Goal: Obtain resource: Obtain resource

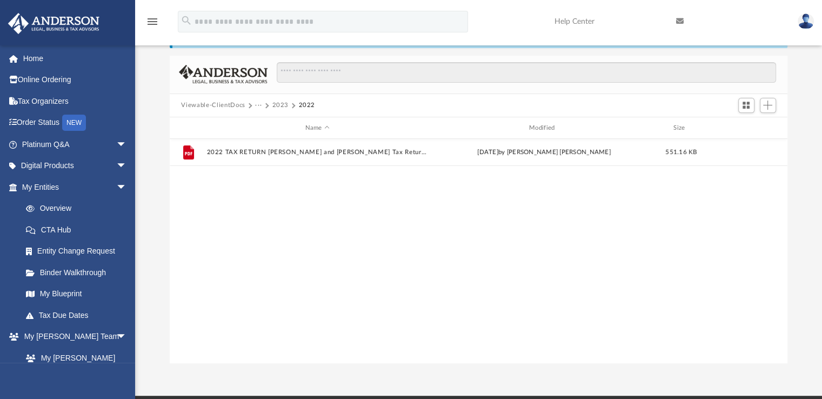
scroll to position [237, 610]
click at [238, 104] on button "Viewable-ClientDocs" at bounding box center [213, 106] width 64 height 10
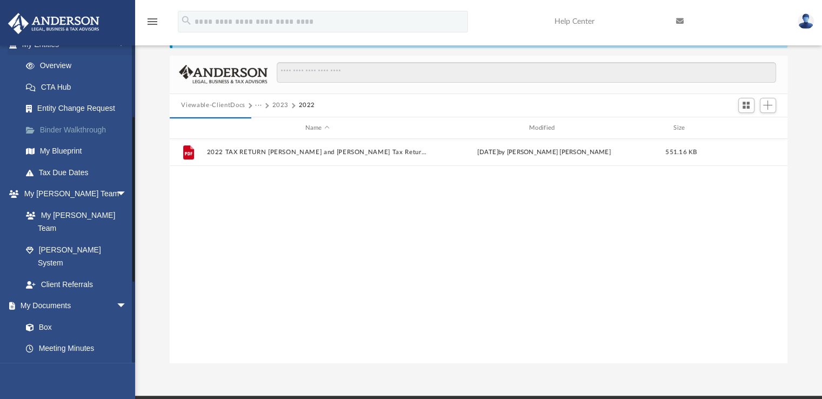
scroll to position [146, 0]
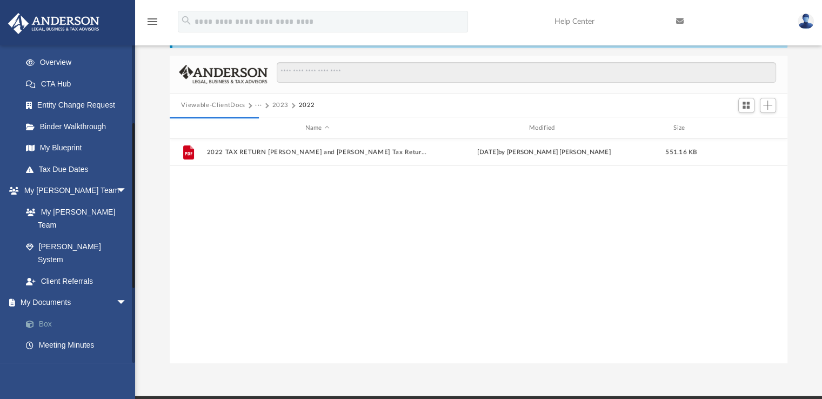
click at [63, 313] on link "Box" at bounding box center [79, 324] width 128 height 22
click at [48, 313] on link "Box" at bounding box center [79, 324] width 128 height 22
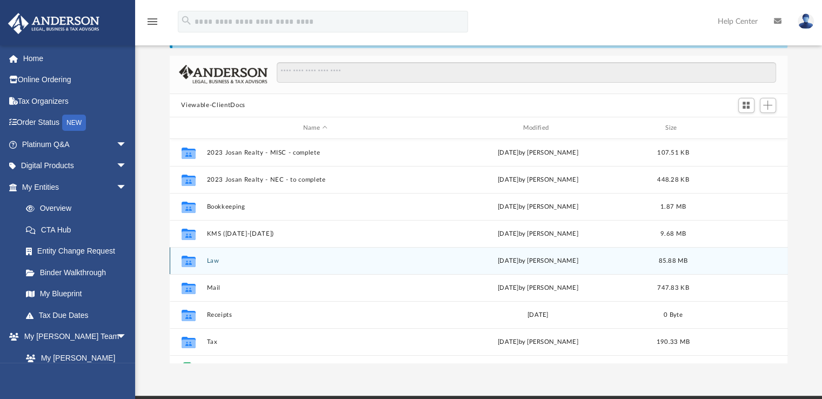
scroll to position [237, 610]
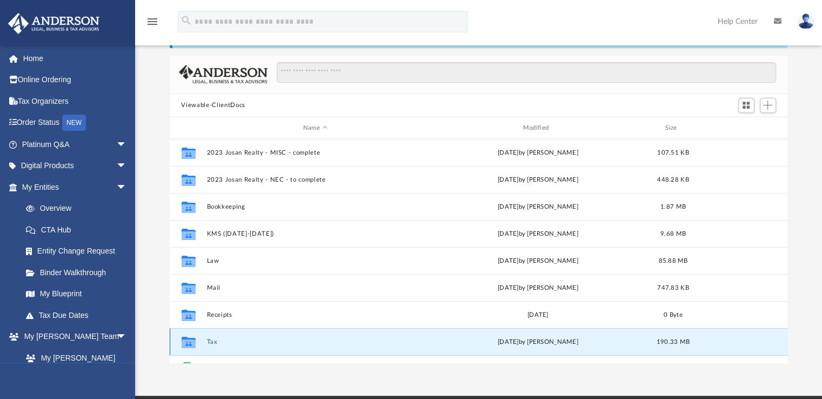
click at [212, 340] on button "Tax" at bounding box center [315, 341] width 218 height 7
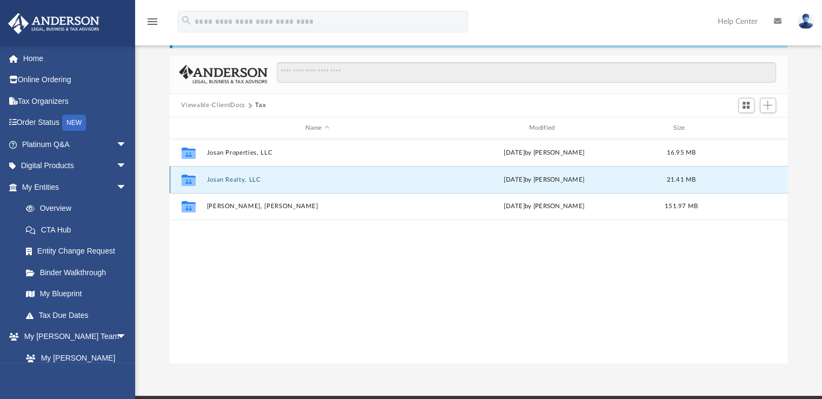
click at [233, 178] on button "Josan Realty, LLC" at bounding box center [317, 179] width 222 height 7
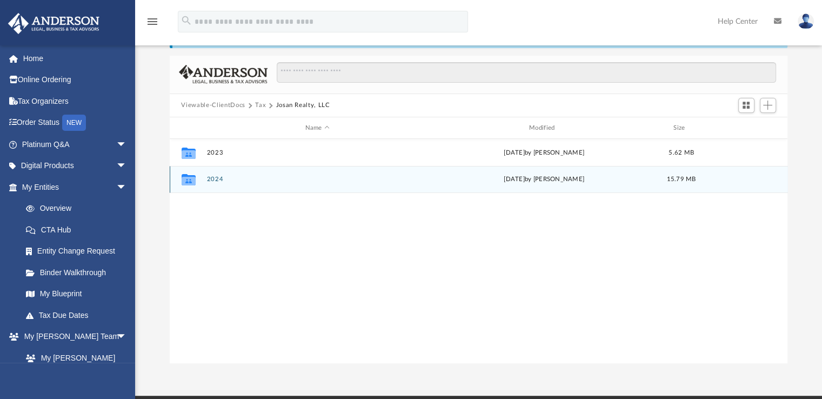
click at [214, 178] on button "2024" at bounding box center [317, 179] width 222 height 7
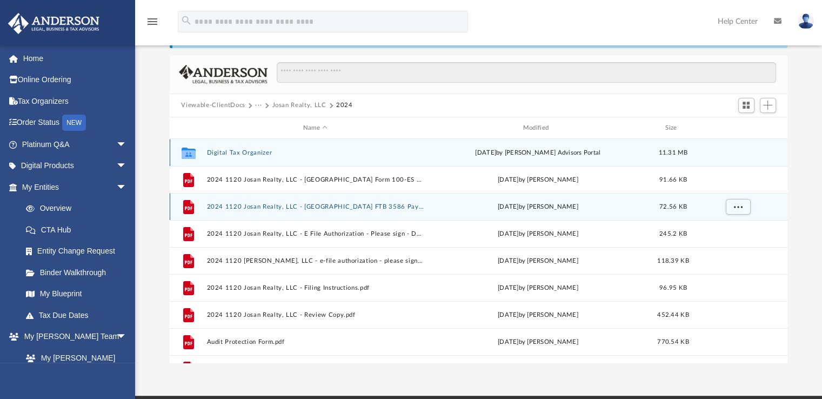
scroll to position [19, 0]
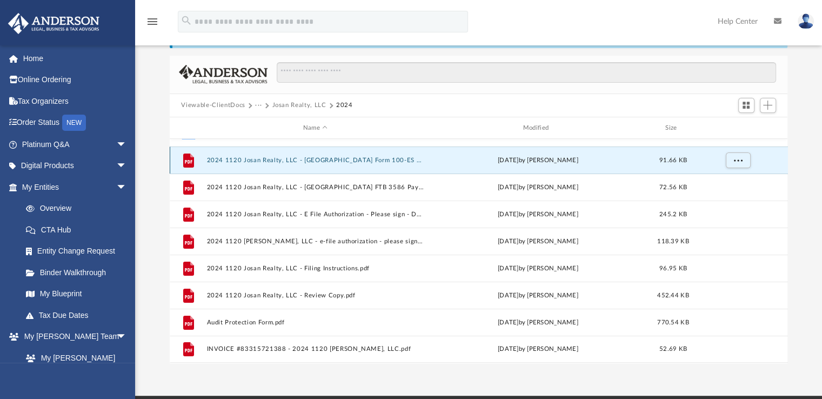
click at [370, 161] on button "2024 1120 Josan Realty, LLC - [GEOGRAPHIC_DATA] Form 100-ES Estimated Tax Payme…" at bounding box center [315, 160] width 218 height 7
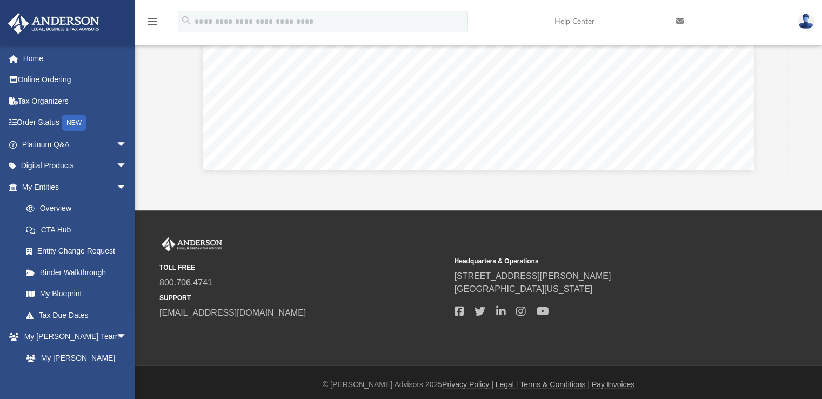
scroll to position [235, 0]
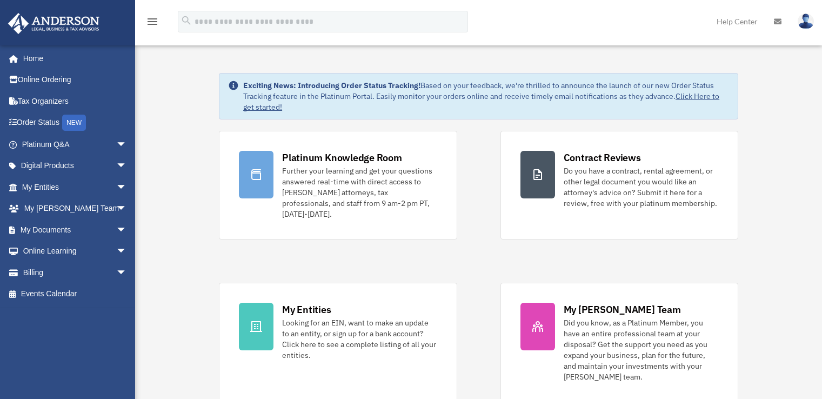
scroll to position [2, 0]
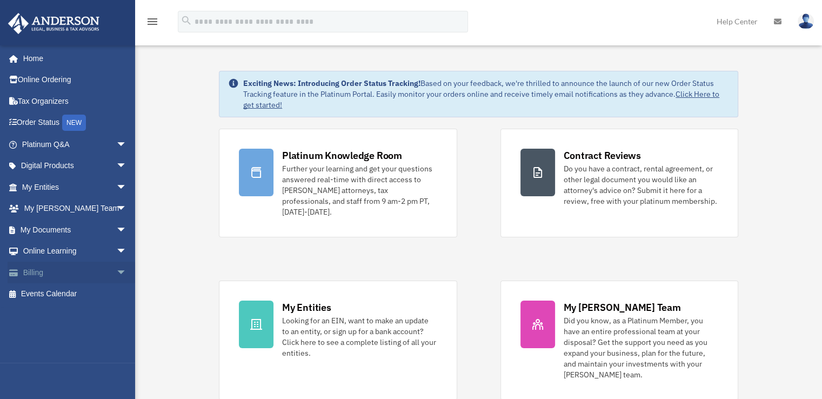
click at [88, 279] on link "Billing arrow_drop_down" at bounding box center [76, 273] width 136 height 22
click at [116, 270] on span "arrow_drop_down" at bounding box center [127, 273] width 22 height 22
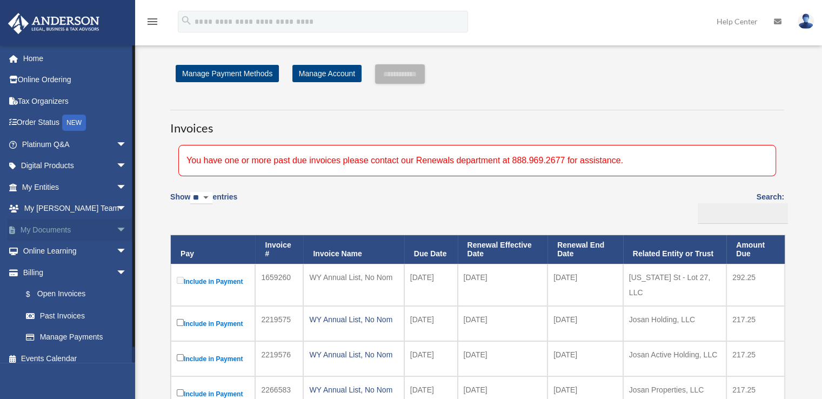
click at [88, 229] on link "My Documents arrow_drop_down" at bounding box center [76, 230] width 136 height 22
click at [116, 232] on span "arrow_drop_down" at bounding box center [127, 230] width 22 height 22
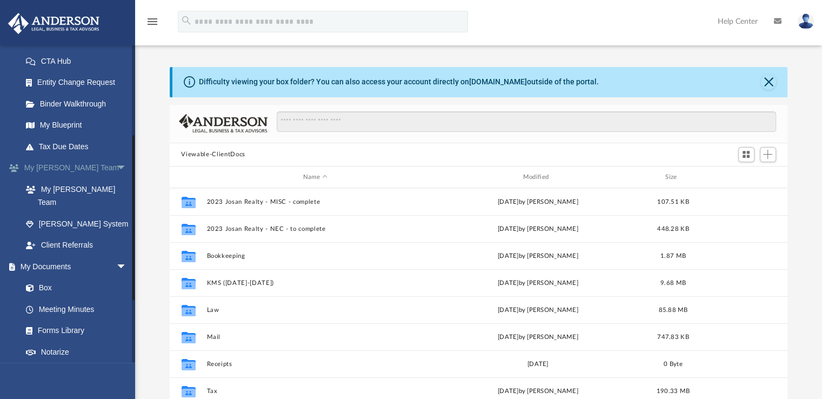
scroll to position [169, 0]
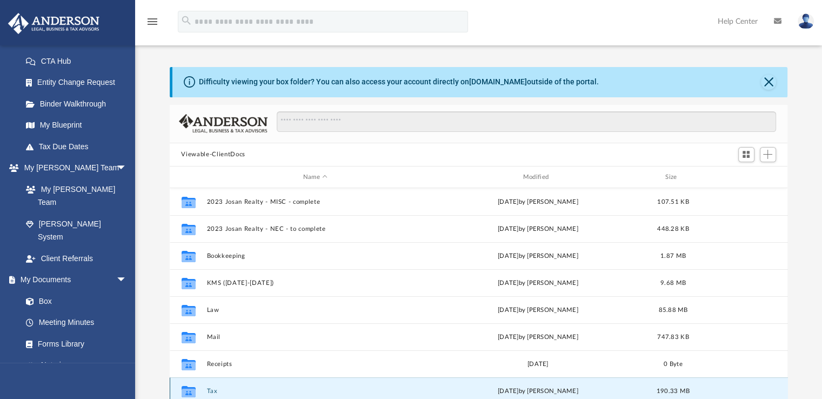
click at [209, 390] on button "Tax" at bounding box center [315, 390] width 218 height 7
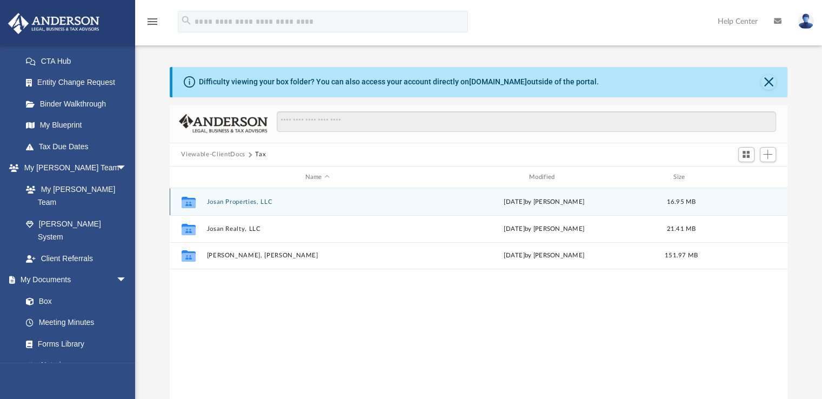
scroll to position [5, 0]
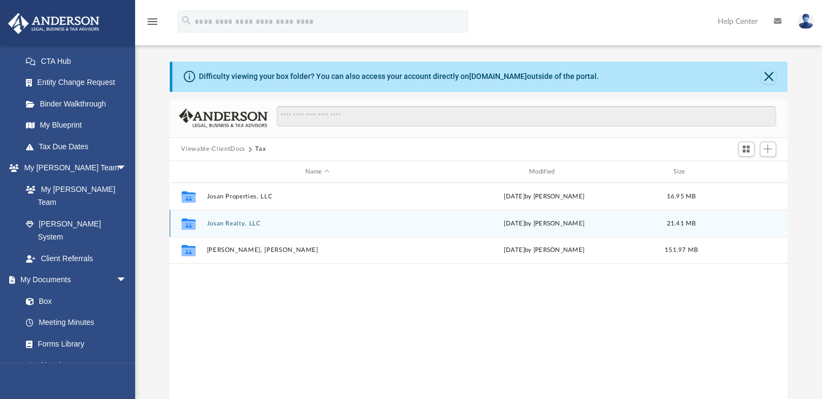
click at [229, 225] on button "Josan Realty, LLC" at bounding box center [317, 223] width 222 height 7
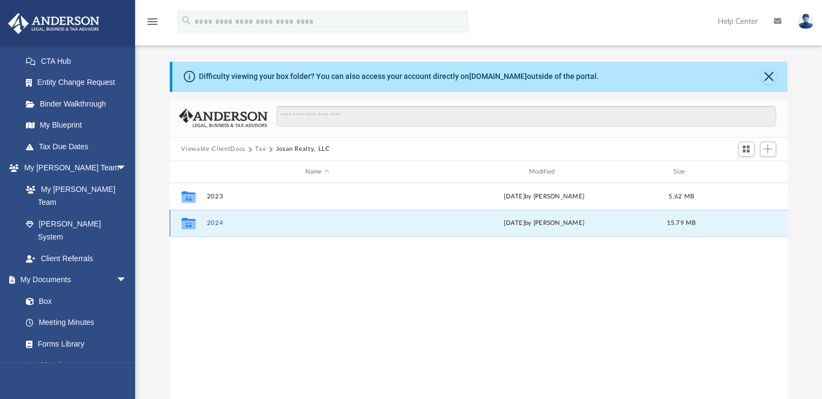
click at [214, 223] on button "2024" at bounding box center [317, 223] width 222 height 7
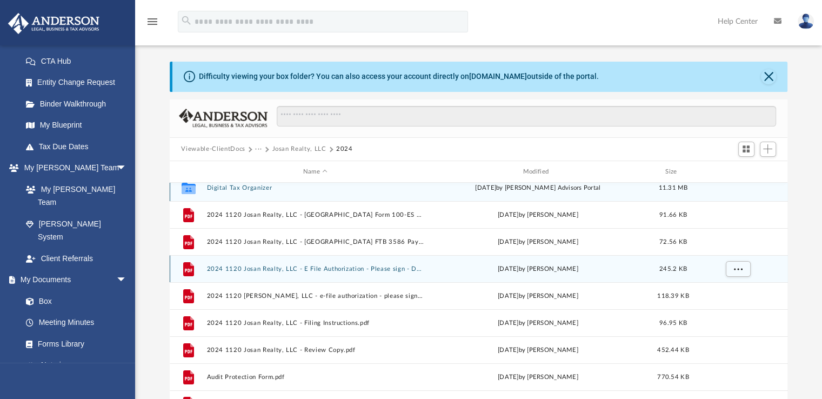
scroll to position [19, 0]
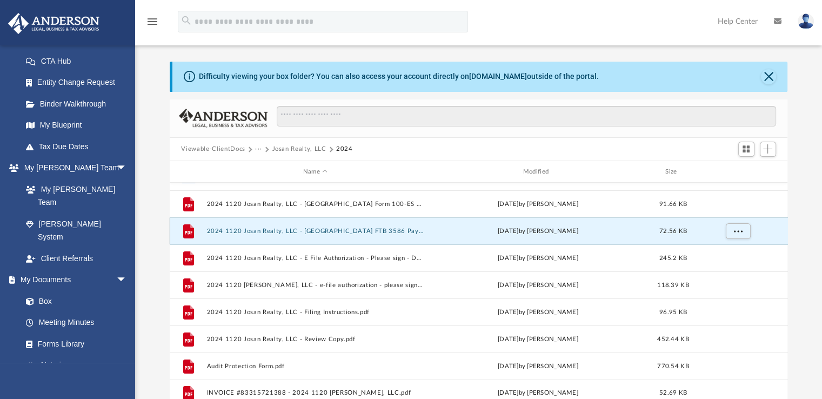
click at [378, 230] on button "2024 1120 Josan Realty, LLC - [GEOGRAPHIC_DATA] FTB 3586 Payment Voucher.pdf" at bounding box center [315, 231] width 218 height 7
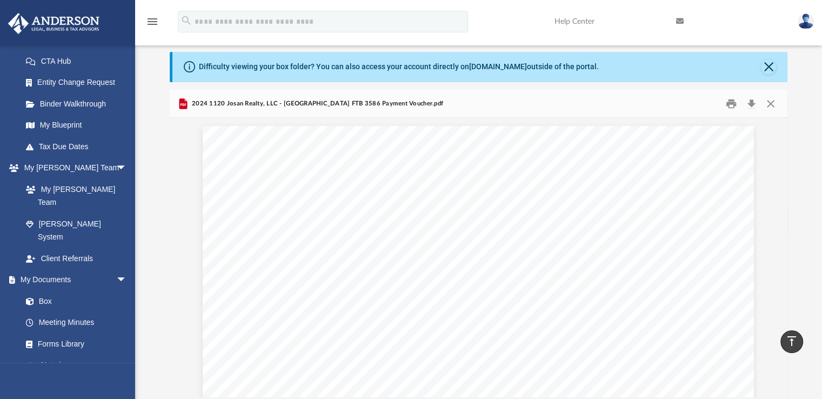
scroll to position [0, 0]
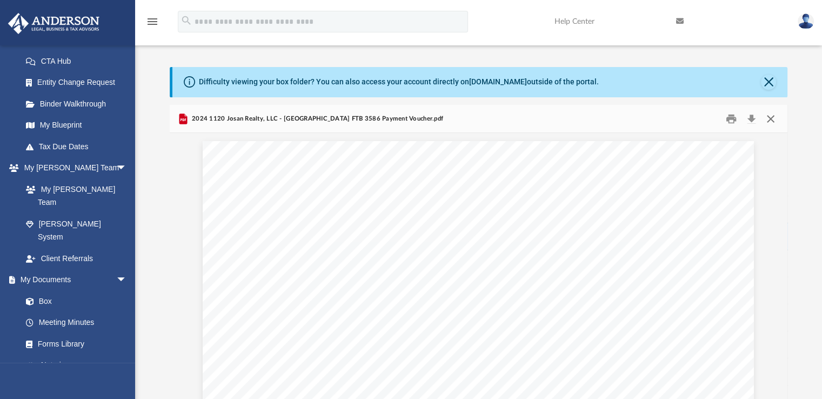
click at [772, 117] on button "Close" at bounding box center [770, 118] width 19 height 17
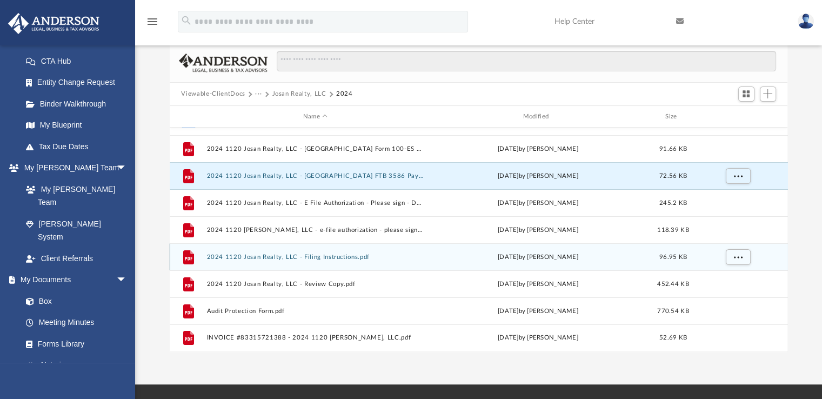
scroll to position [61, 0]
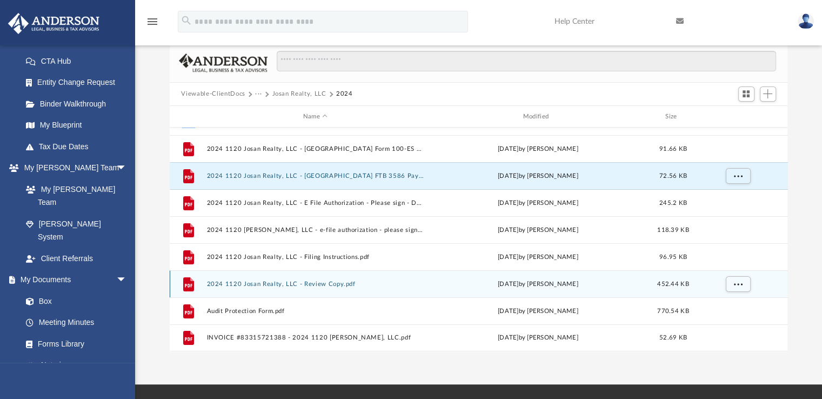
click at [313, 286] on button "2024 1120 Josan Realty, LLC - Review Copy.pdf" at bounding box center [315, 283] width 218 height 7
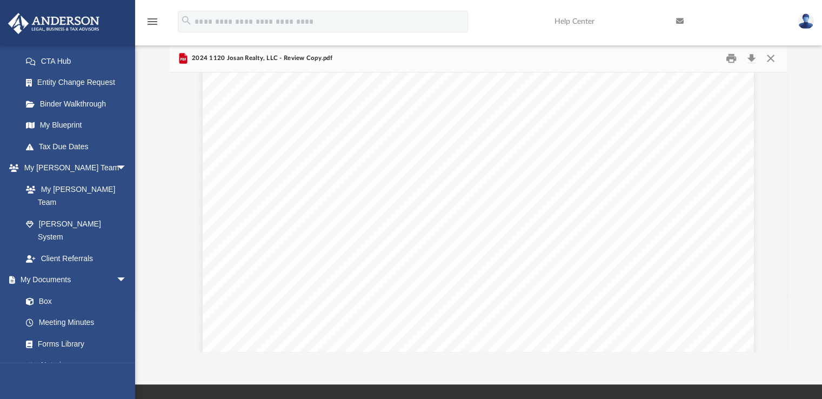
scroll to position [6076, 0]
drag, startPoint x: 734, startPoint y: 142, endPoint x: 737, endPoint y: 108, distance: 34.2
click at [737, 108] on div "Viewable-ClientDocs ··· Josan Realty, LLC 2024 Name Modified Size Collaborated …" at bounding box center [479, 197] width 618 height 307
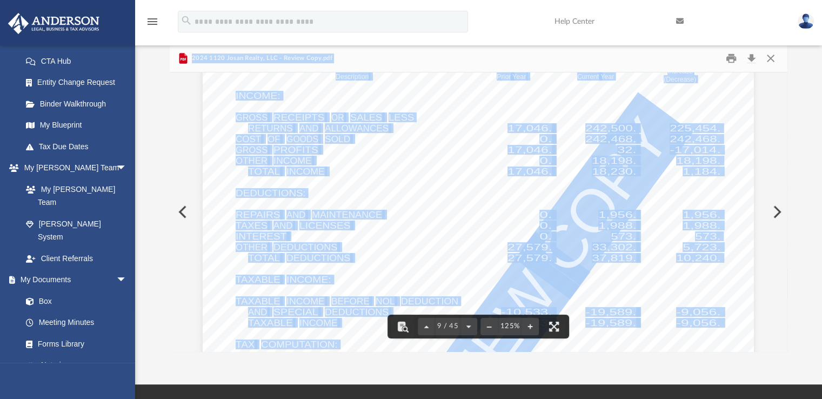
scroll to position [5960, 0]
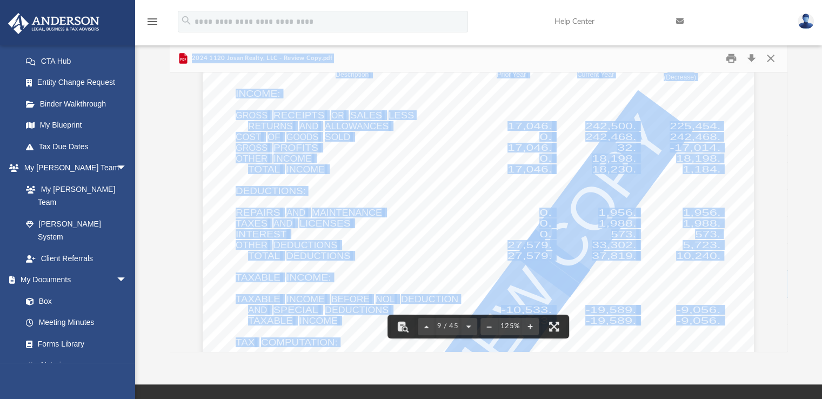
click at [737, 108] on div "412841 [DATE] Increase (Decrease) Description Prior Year Current Year Name Empl…" at bounding box center [478, 313] width 551 height 713
click at [802, 112] on div "Difficulty viewing your box folder? You can also access your account directly o…" at bounding box center [478, 178] width 687 height 345
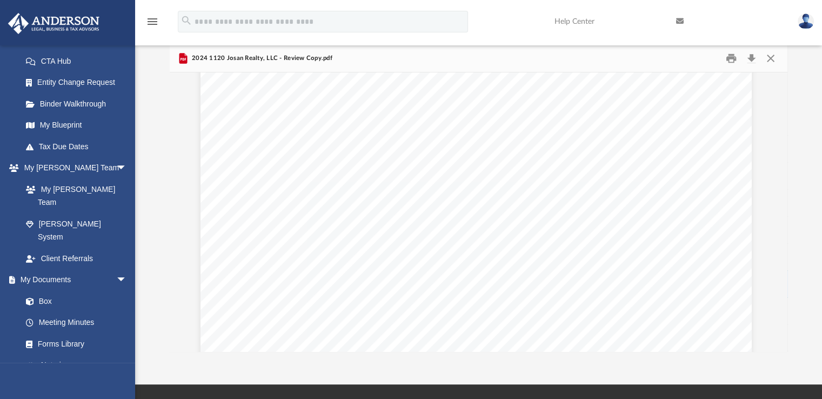
scroll to position [11635, 2]
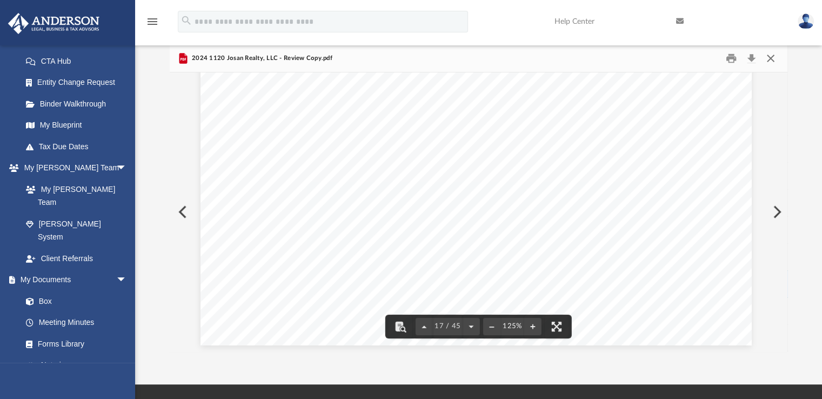
click at [773, 61] on button "Close" at bounding box center [770, 58] width 19 height 17
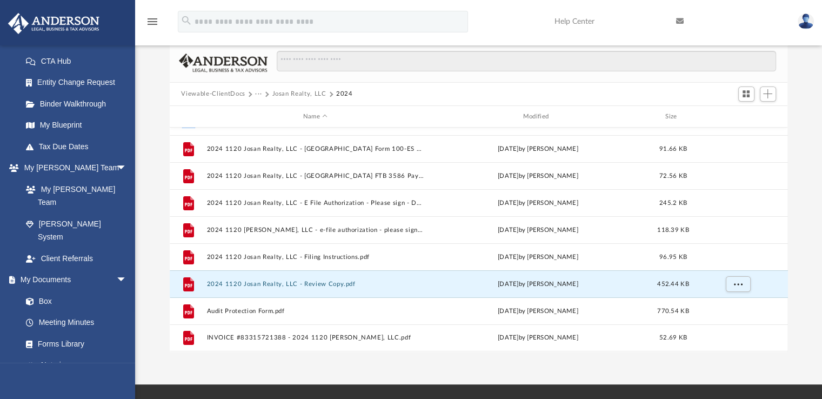
click at [285, 93] on button "Josan Realty, LLC" at bounding box center [299, 94] width 54 height 10
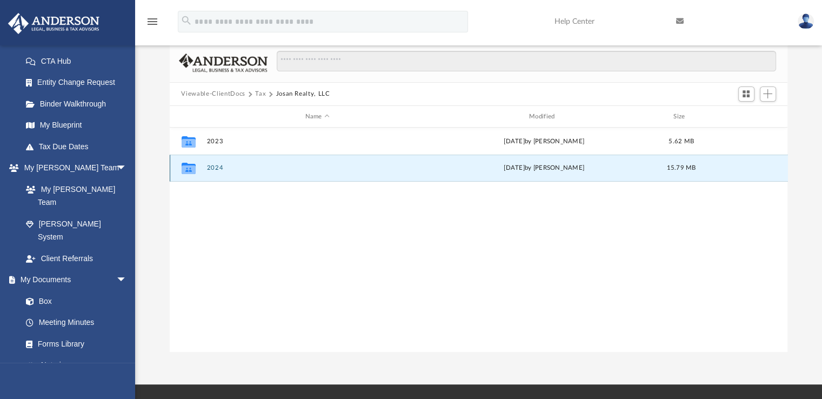
click at [213, 170] on button "2024" at bounding box center [317, 168] width 222 height 7
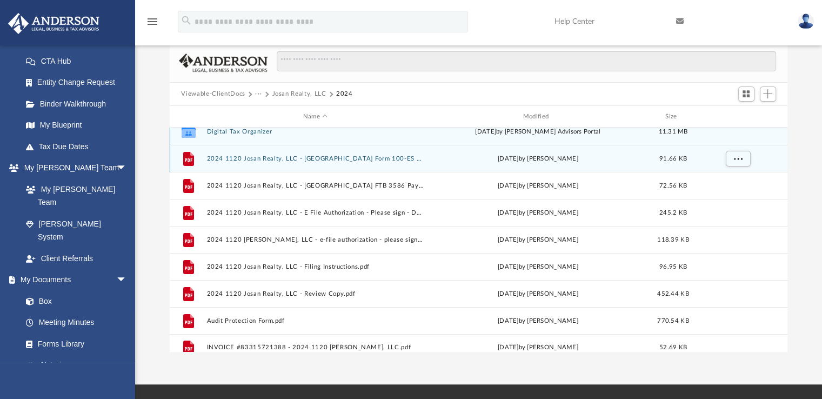
scroll to position [9, 0]
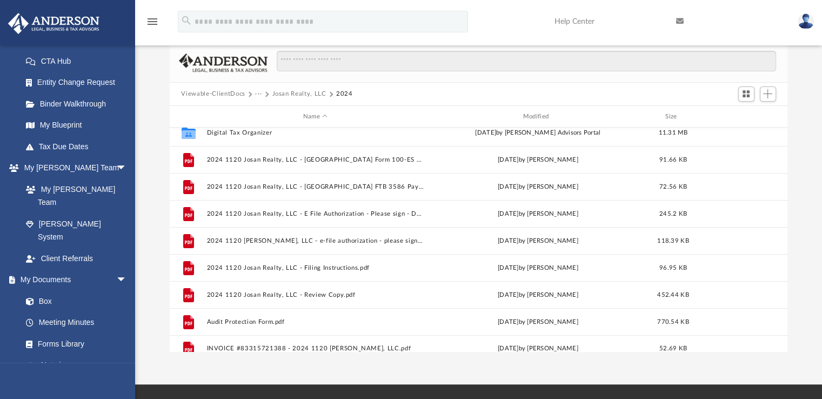
click at [285, 92] on button "Josan Realty, LLC" at bounding box center [299, 94] width 54 height 10
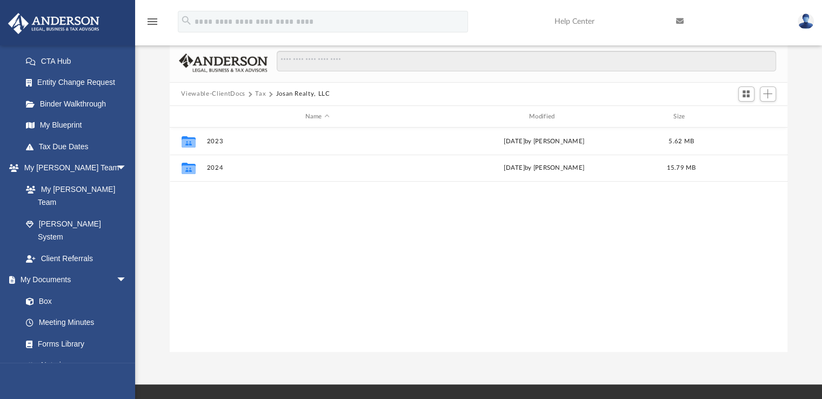
scroll to position [0, 0]
click at [260, 92] on button "Tax" at bounding box center [260, 94] width 11 height 10
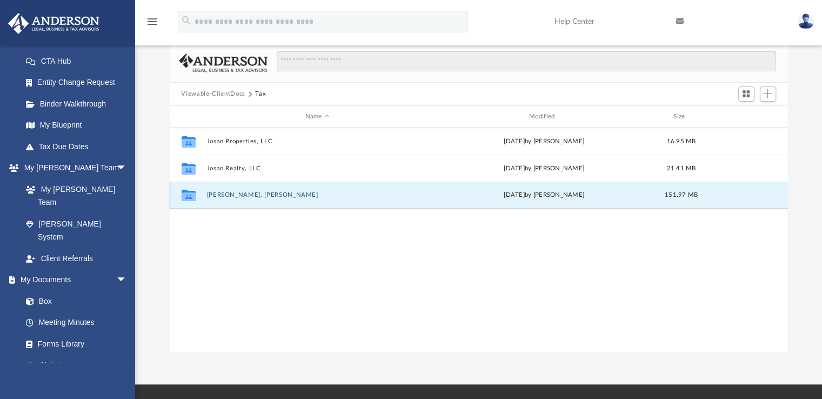
click at [246, 193] on button "[PERSON_NAME], [PERSON_NAME]" at bounding box center [317, 195] width 222 height 7
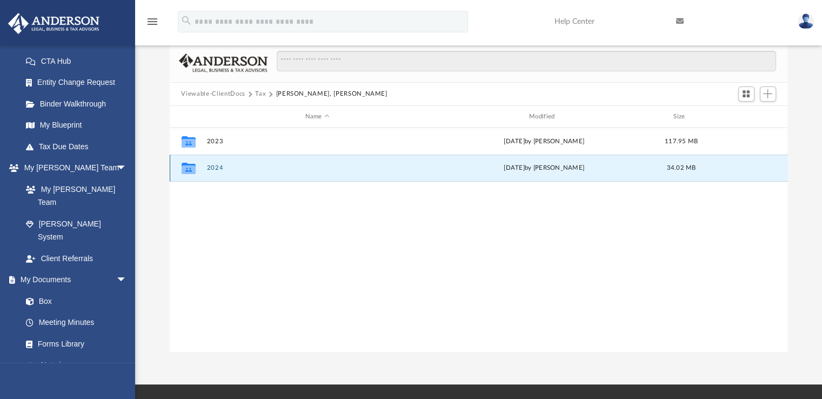
click at [210, 168] on button "2024" at bounding box center [317, 168] width 222 height 7
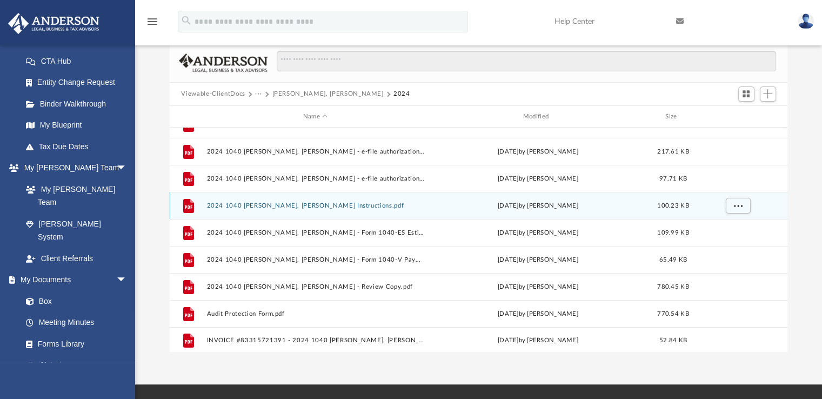
scroll to position [73, 0]
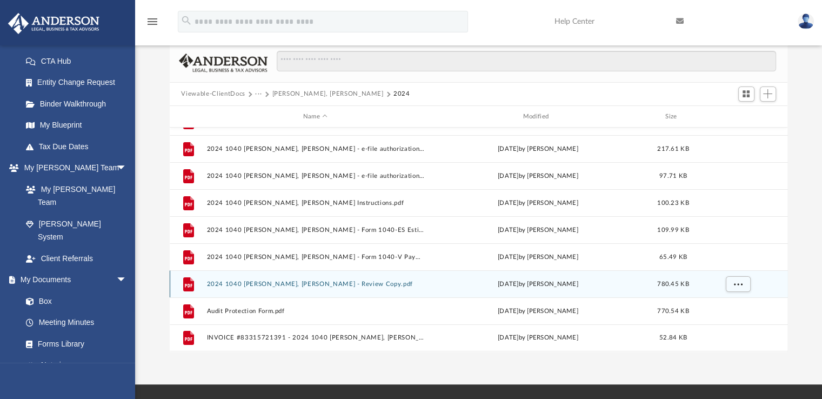
click at [317, 285] on button "2024 1040 [PERSON_NAME], [PERSON_NAME] - Review Copy.pdf" at bounding box center [315, 283] width 218 height 7
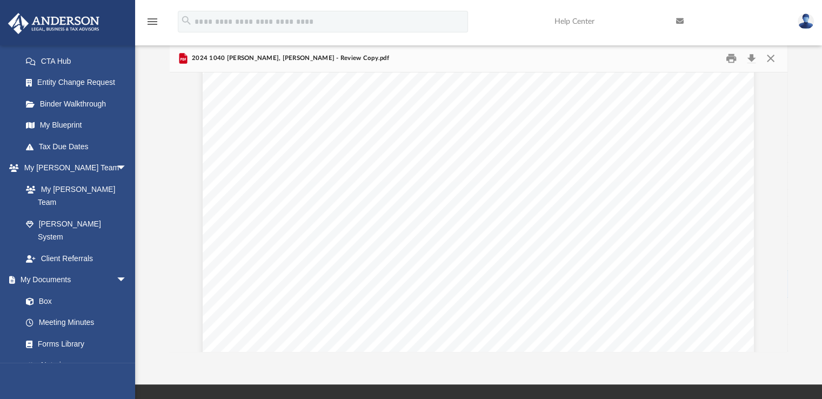
scroll to position [4563, 0]
